Goal: Transaction & Acquisition: Purchase product/service

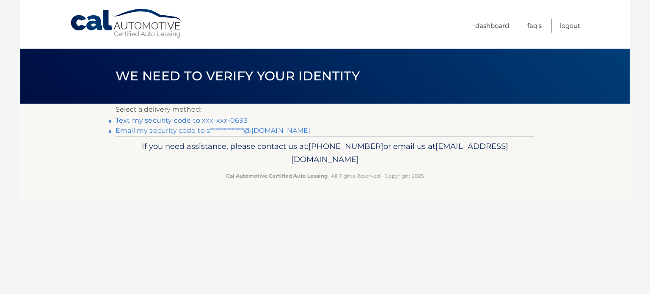
click at [146, 121] on link "Text my security code to xxx-xxx-0693" at bounding box center [182, 120] width 132 height 8
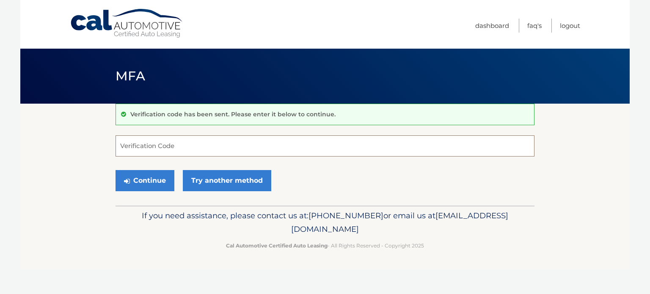
click at [148, 139] on input "Verification Code" at bounding box center [325, 145] width 419 height 21
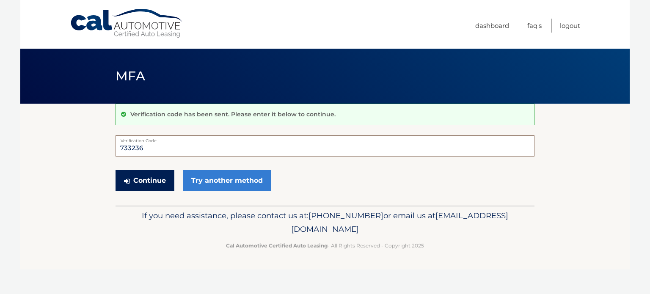
type input "733236"
click at [144, 182] on button "Continue" at bounding box center [145, 180] width 59 height 21
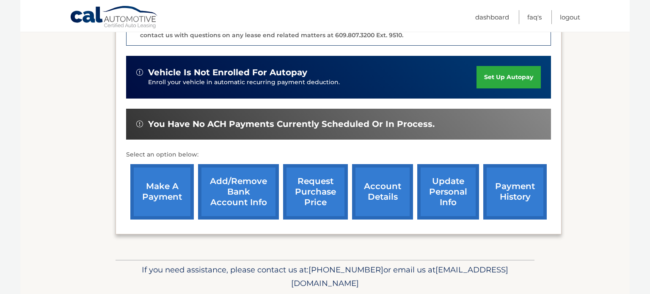
scroll to position [254, 0]
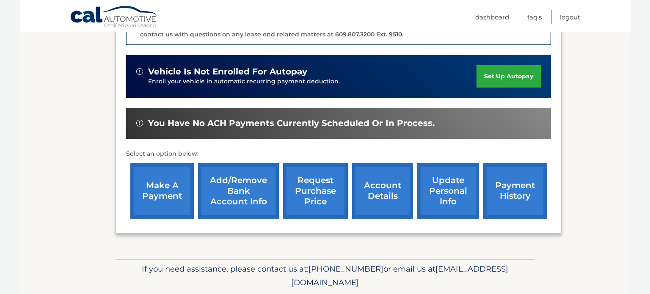
click at [171, 182] on link "make a payment" at bounding box center [161, 190] width 63 height 55
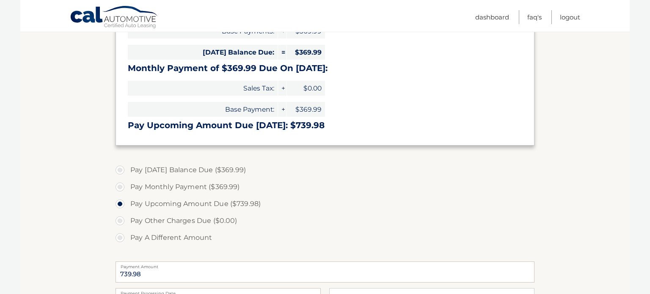
scroll to position [169, 0]
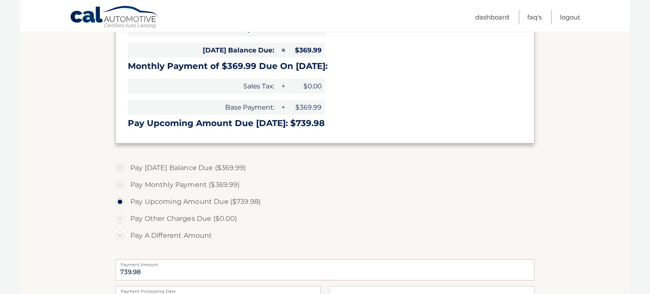
click at [124, 185] on label "Pay Monthly Payment ($369.99)" at bounding box center [325, 185] width 419 height 17
click at [124, 185] on input "Pay Monthly Payment ($369.99)" at bounding box center [123, 184] width 8 height 14
radio input "true"
type input "369.99"
click at [50, 226] on section "Account Overview | Make a Payment Payment Information Balance Forward: Base Pay…" at bounding box center [325, 170] width 610 height 473
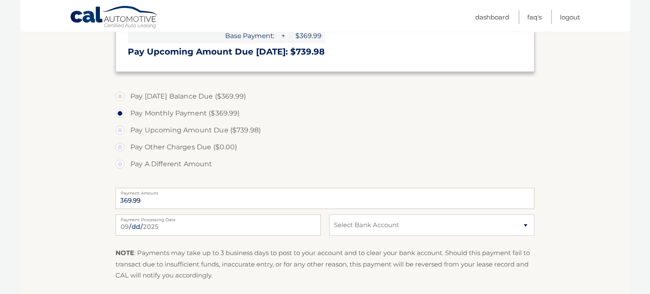
scroll to position [271, 0]
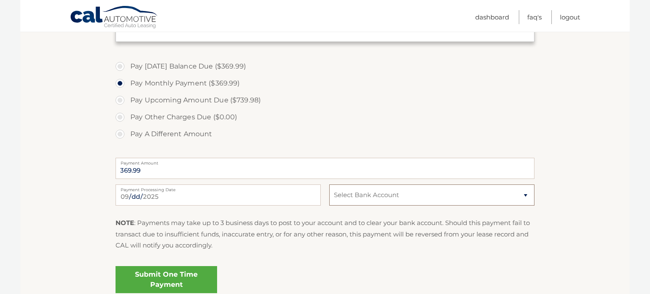
click at [440, 200] on select "Select Bank Account Checking WELLS FARGO BANK *****9076 Checking THE BANCORP BA…" at bounding box center [431, 195] width 205 height 21
select select "Y2EyMTRkNTItMTkwNy00ZDI0LTlhZTUtN2Y3MDQ5ODgwYmE4"
click at [329, 185] on select "Select Bank Account Checking WELLS FARGO BANK *****9076 Checking THE BANCORP BA…" at bounding box center [431, 195] width 205 height 21
click at [28, 218] on section "Account Overview | Make a Payment Payment Information Balance Forward: Base Pay…" at bounding box center [325, 69] width 610 height 473
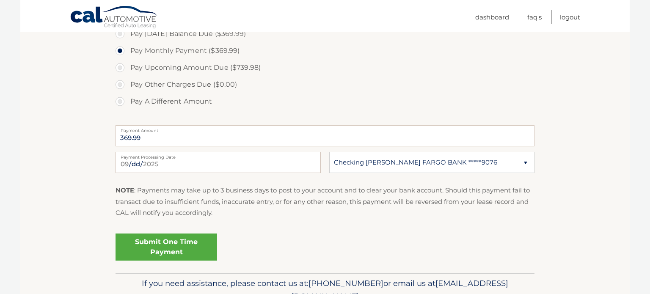
scroll to position [305, 0]
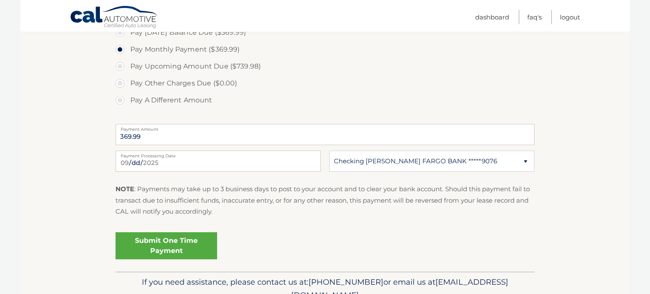
click at [181, 257] on link "Submit One Time Payment" at bounding box center [167, 245] width 102 height 27
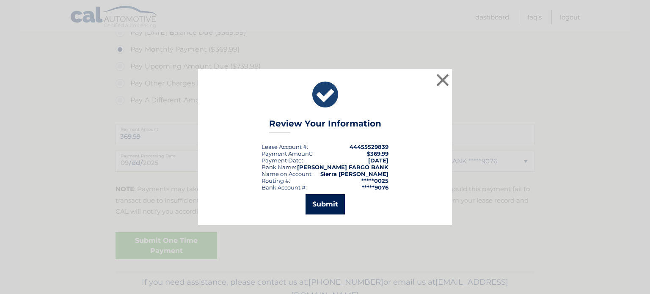
click at [325, 211] on button "Submit" at bounding box center [325, 204] width 39 height 20
